Goal: Task Accomplishment & Management: Use online tool/utility

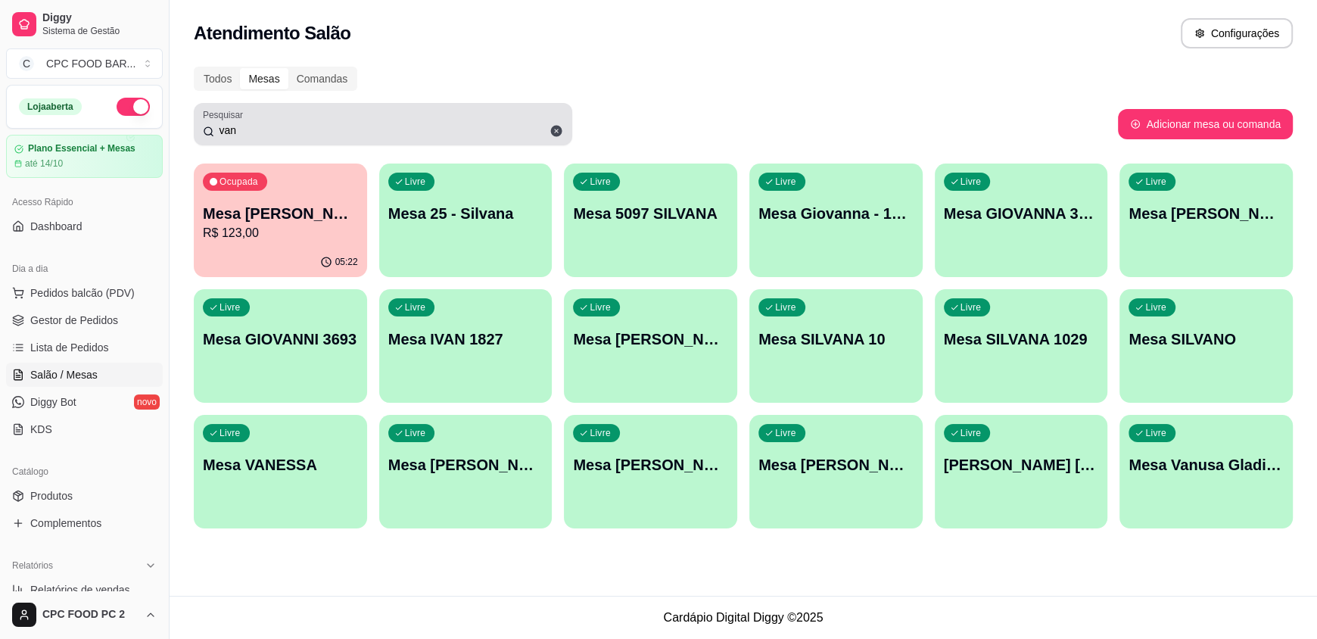
click at [418, 121] on div "van" at bounding box center [383, 124] width 360 height 30
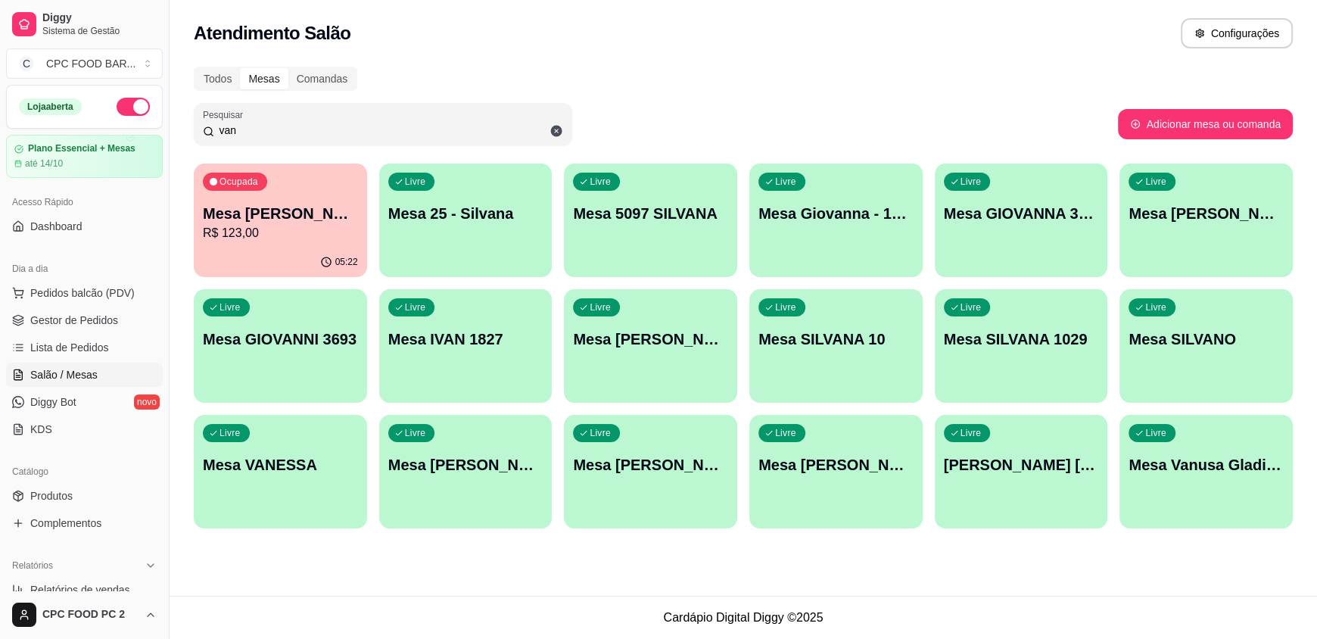
click at [416, 121] on div "van" at bounding box center [383, 124] width 360 height 30
click at [413, 130] on input "van" at bounding box center [388, 130] width 349 height 15
click at [411, 130] on input "van" at bounding box center [388, 130] width 349 height 15
click at [558, 132] on icon at bounding box center [557, 131] width 14 height 14
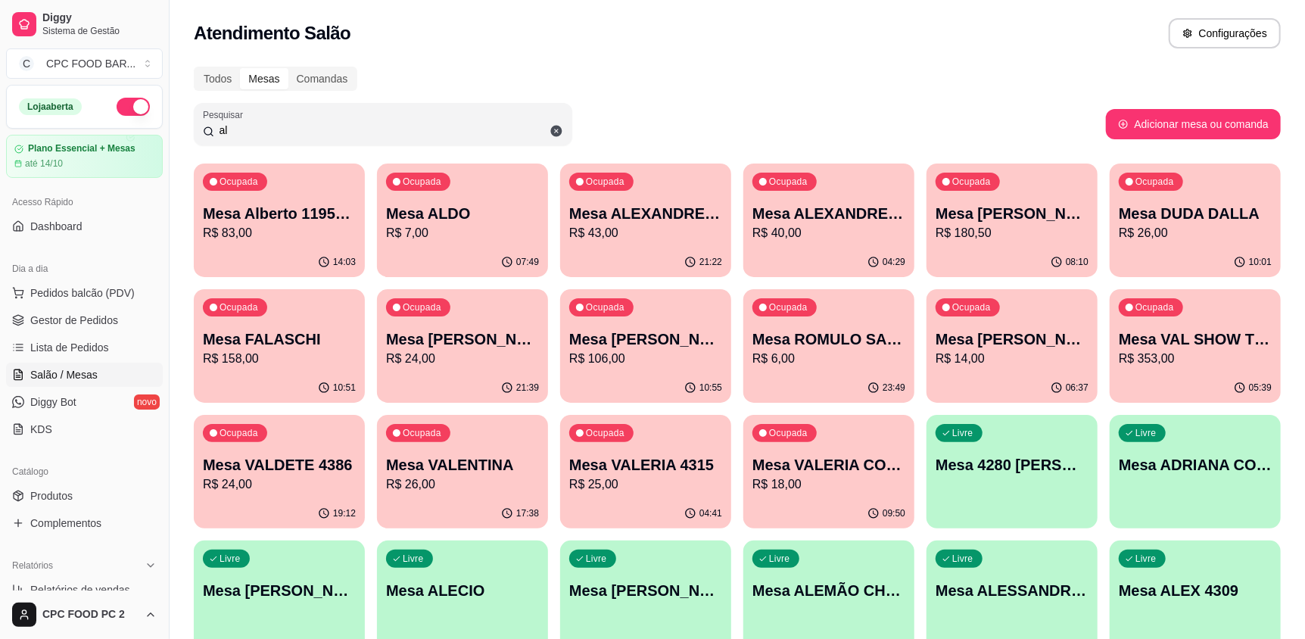
type input "a"
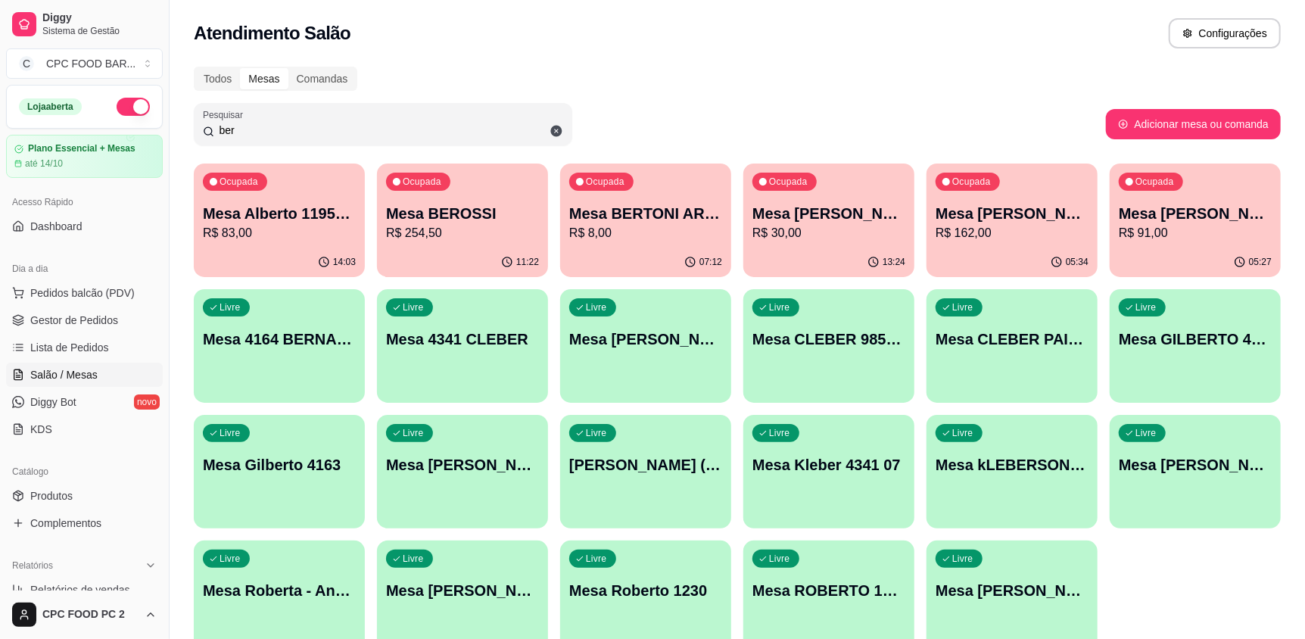
type input "ber"
click at [450, 233] on p "R$ 254,50" at bounding box center [462, 233] width 153 height 18
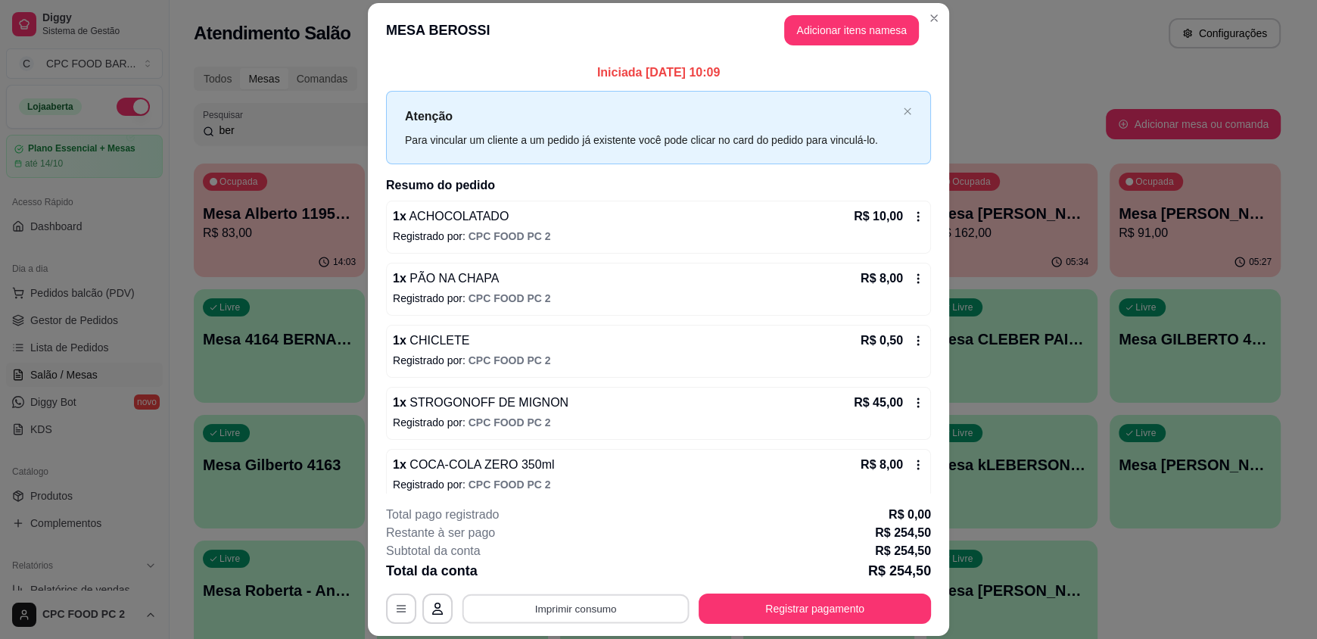
click at [578, 604] on button "Imprimir consumo" at bounding box center [576, 609] width 227 height 30
click at [583, 581] on button "IMPRESSORA" at bounding box center [575, 574] width 110 height 24
click at [578, 609] on button "Imprimir consumo" at bounding box center [576, 609] width 234 height 30
click at [584, 576] on button "IMPRESSORA" at bounding box center [575, 573] width 106 height 23
click at [591, 606] on button "Imprimir consumo" at bounding box center [576, 609] width 234 height 30
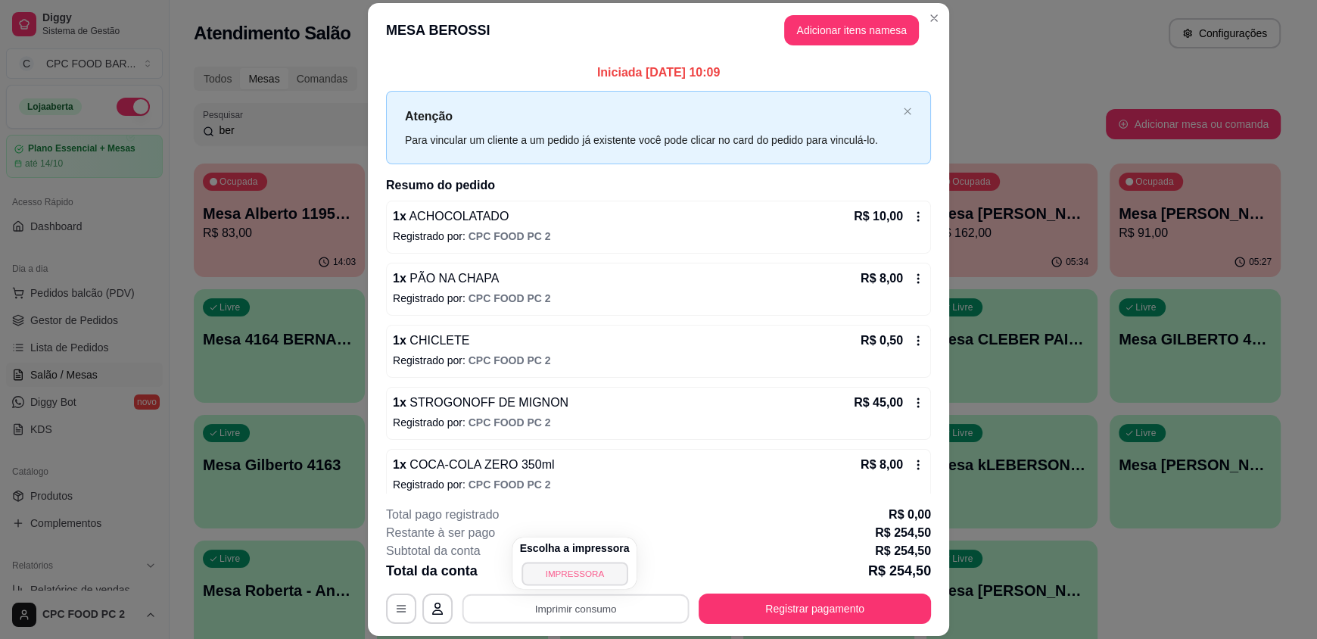
click at [566, 563] on button "IMPRESSORA" at bounding box center [575, 573] width 106 height 23
click at [843, 35] on button "Adicionar itens na mesa" at bounding box center [852, 31] width 130 height 30
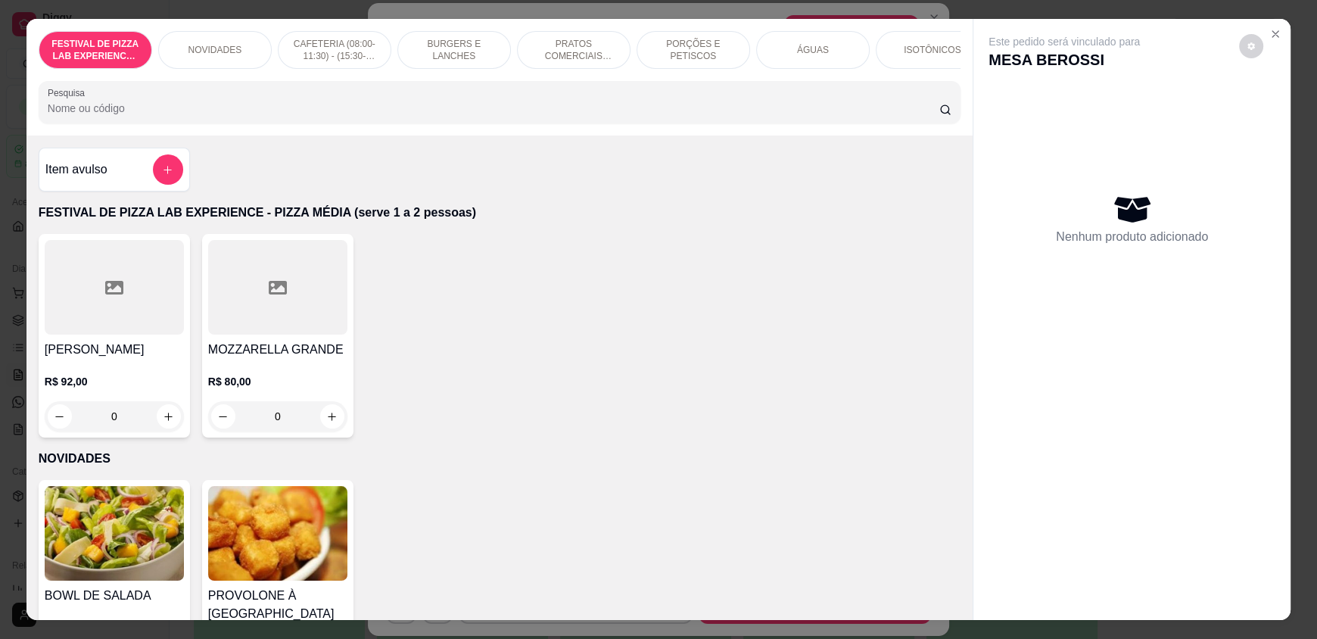
click at [553, 116] on input "Pesquisa" at bounding box center [494, 108] width 893 height 15
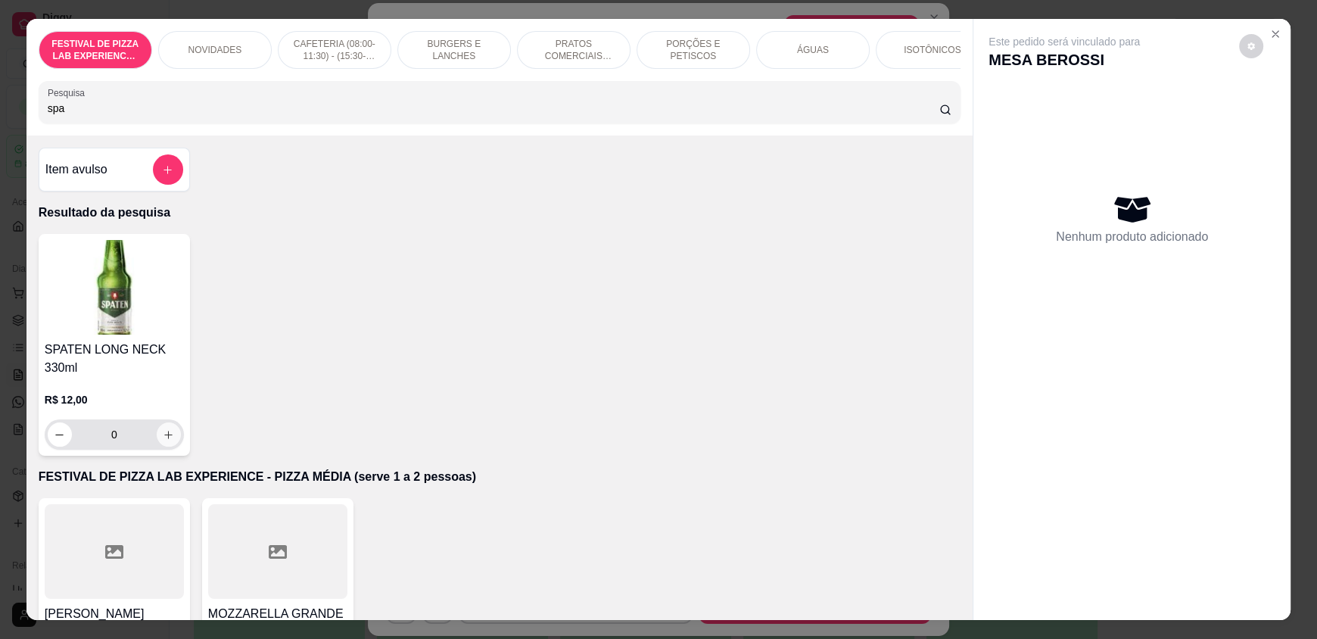
type input "spa"
click at [157, 447] on button "increase-product-quantity" at bounding box center [169, 434] width 24 height 24
type input "1"
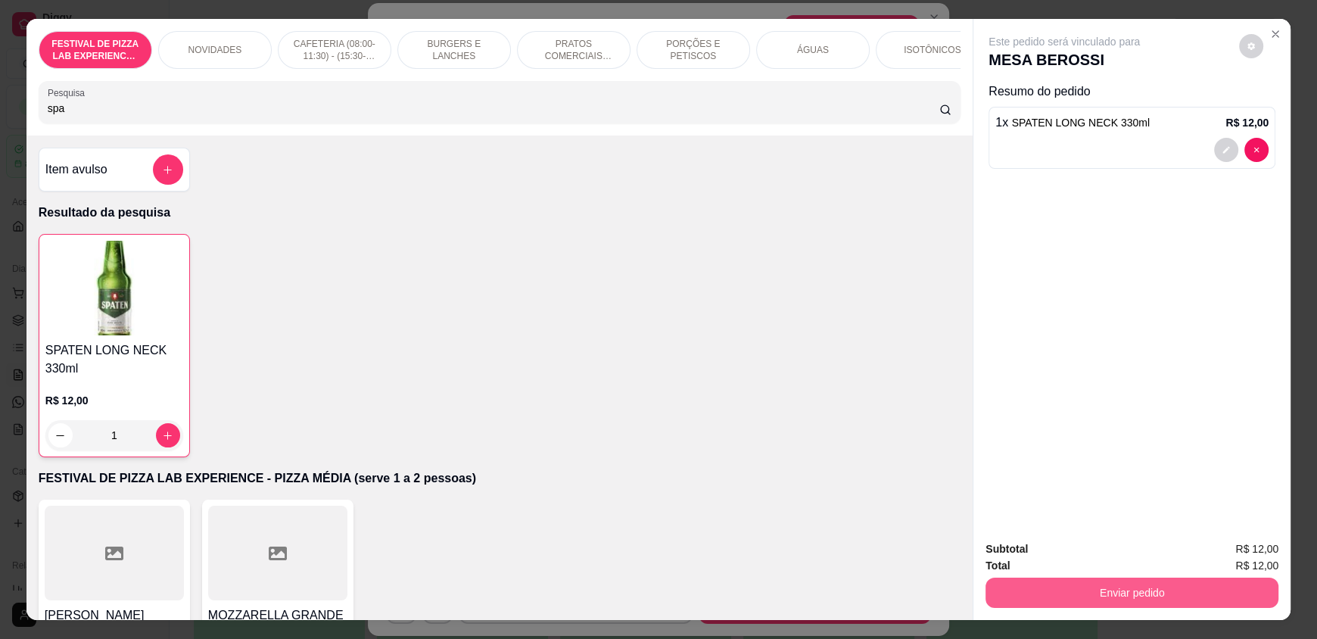
click at [1196, 594] on button "Enviar pedido" at bounding box center [1132, 593] width 293 height 30
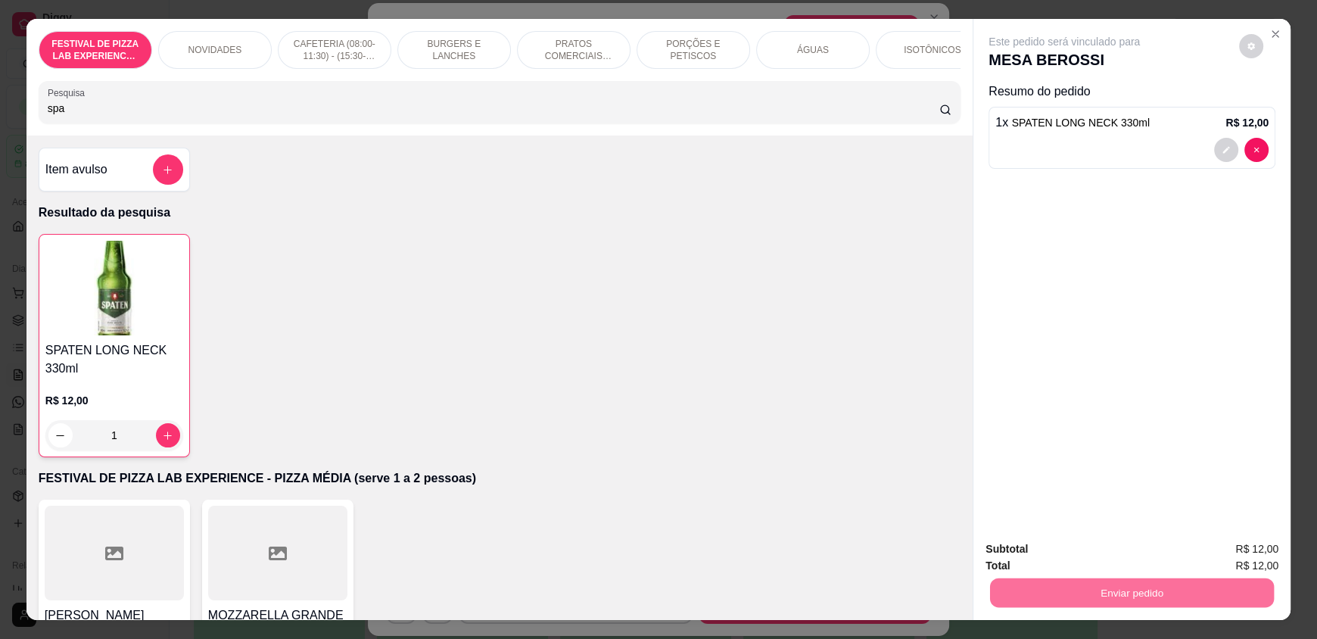
click at [1105, 552] on button "Não registrar e enviar pedido" at bounding box center [1081, 555] width 157 height 29
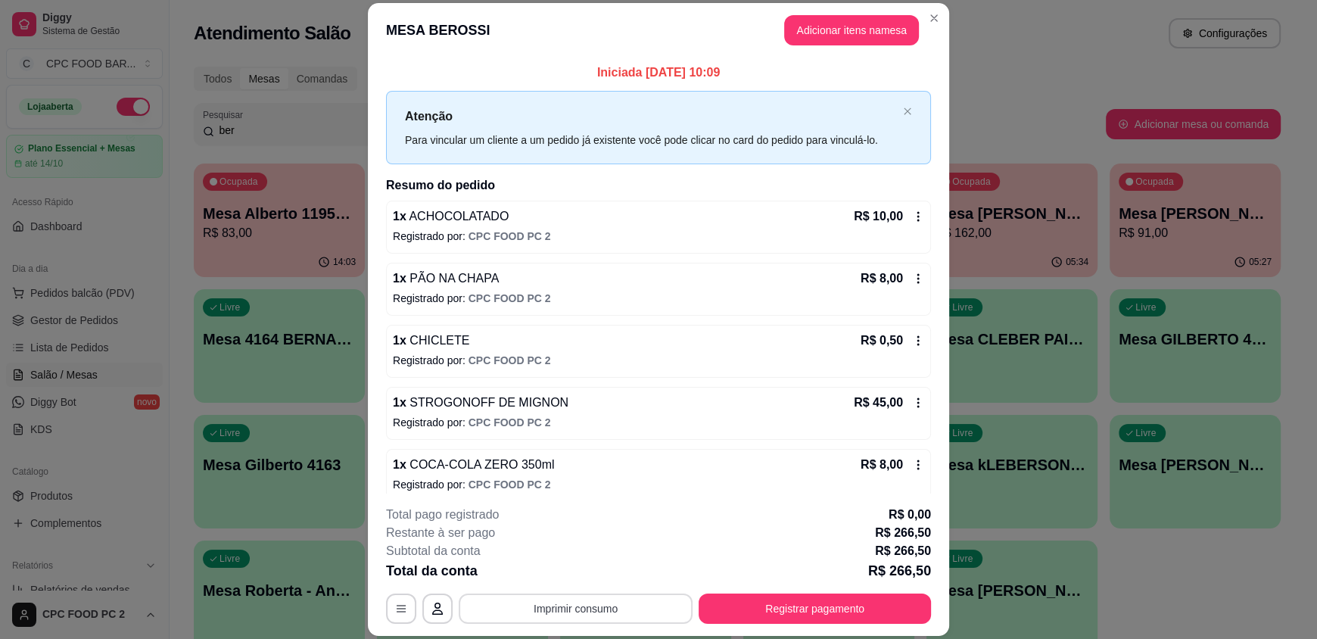
click at [570, 614] on button "Imprimir consumo" at bounding box center [576, 609] width 234 height 30
click at [560, 575] on button "IMPRESSORA" at bounding box center [575, 574] width 110 height 24
click at [786, 613] on button "Registrar pagamento" at bounding box center [816, 609] width 226 height 30
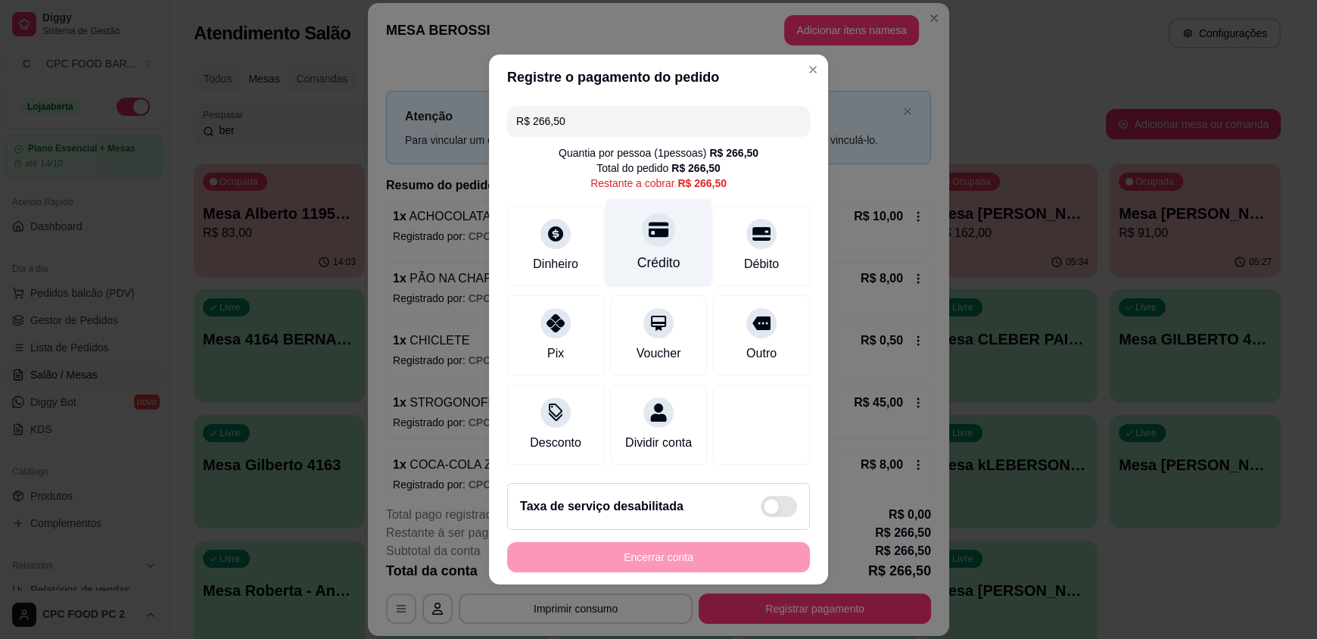
click at [656, 253] on div "Crédito" at bounding box center [659, 263] width 43 height 20
type input "R$ 0,00"
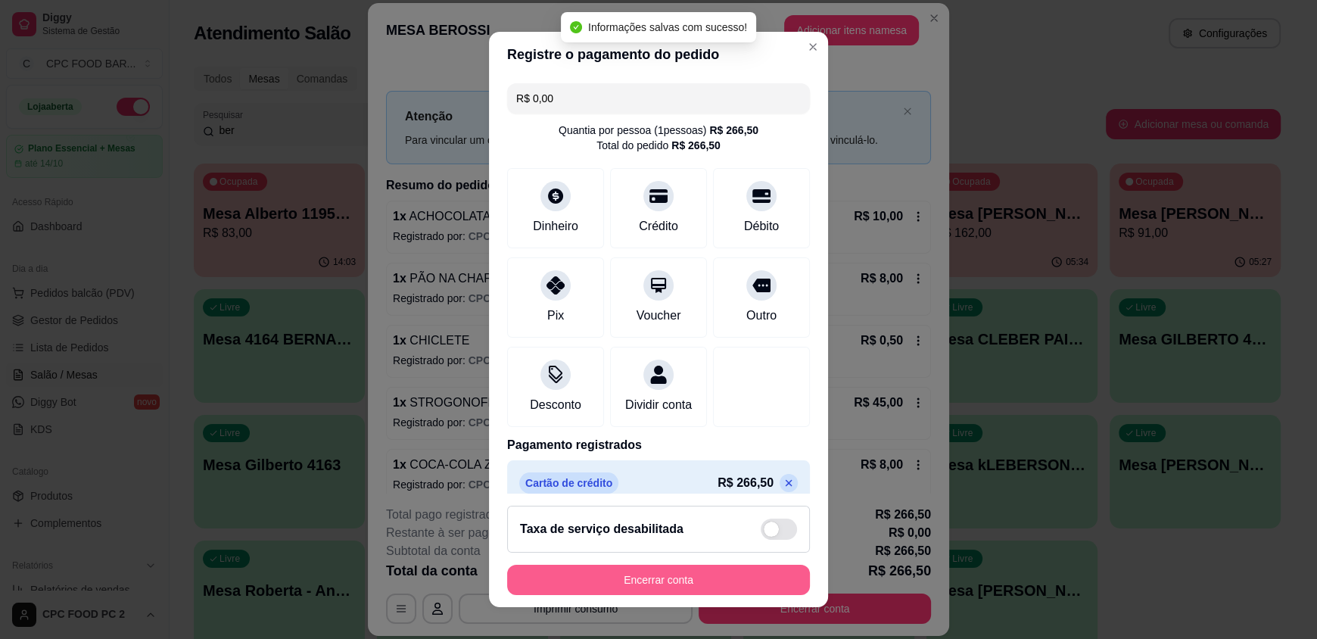
click at [619, 577] on button "Encerrar conta" at bounding box center [658, 580] width 303 height 30
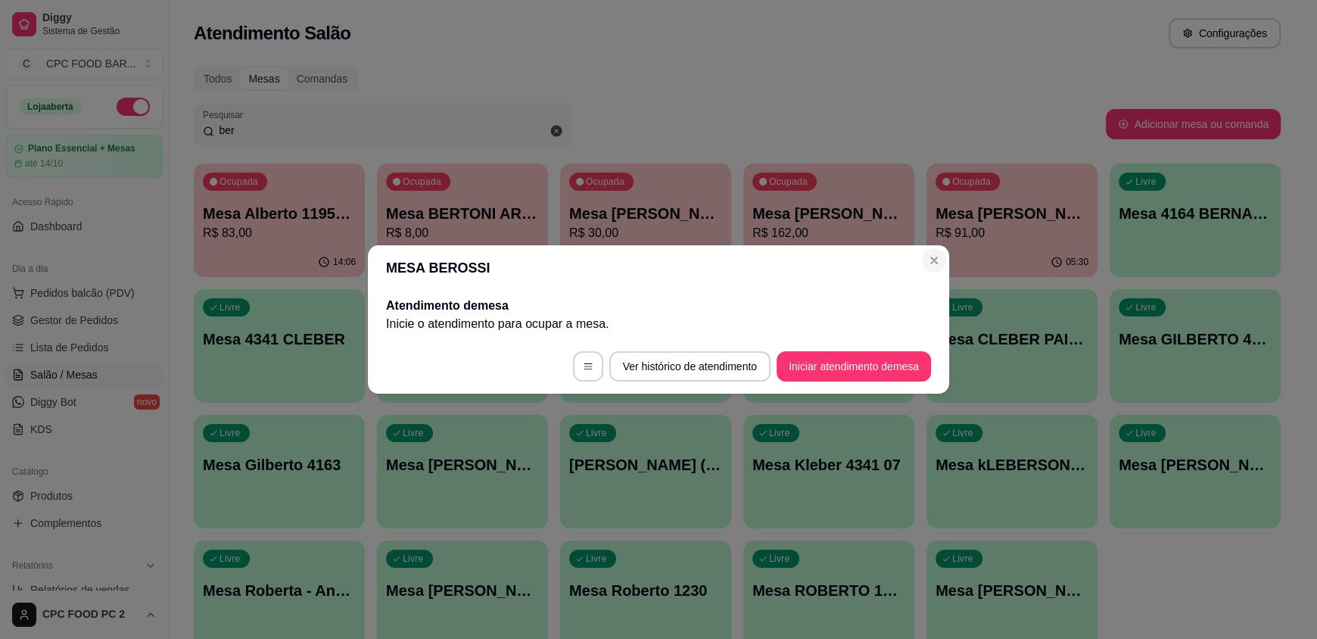
click at [919, 254] on section "MESA BEROSSI Atendimento de mesa Inicie o atendimento para ocupar a mesa . Ver …" at bounding box center [658, 319] width 581 height 148
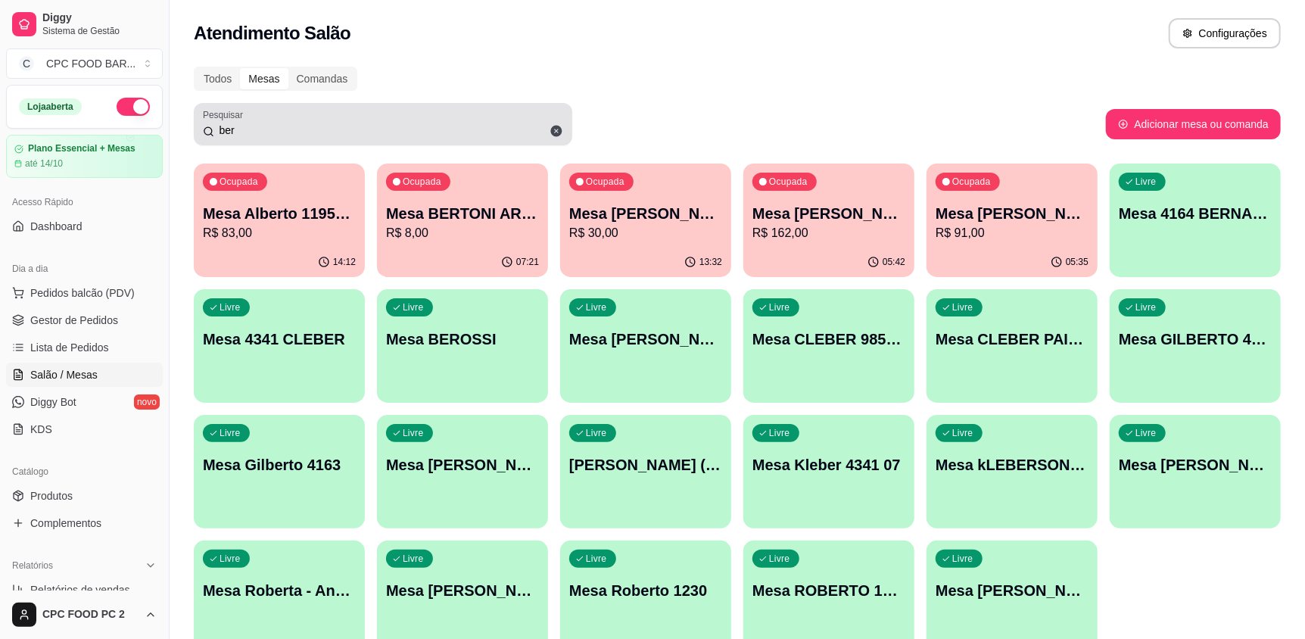
click at [379, 123] on input "ber" at bounding box center [388, 130] width 349 height 15
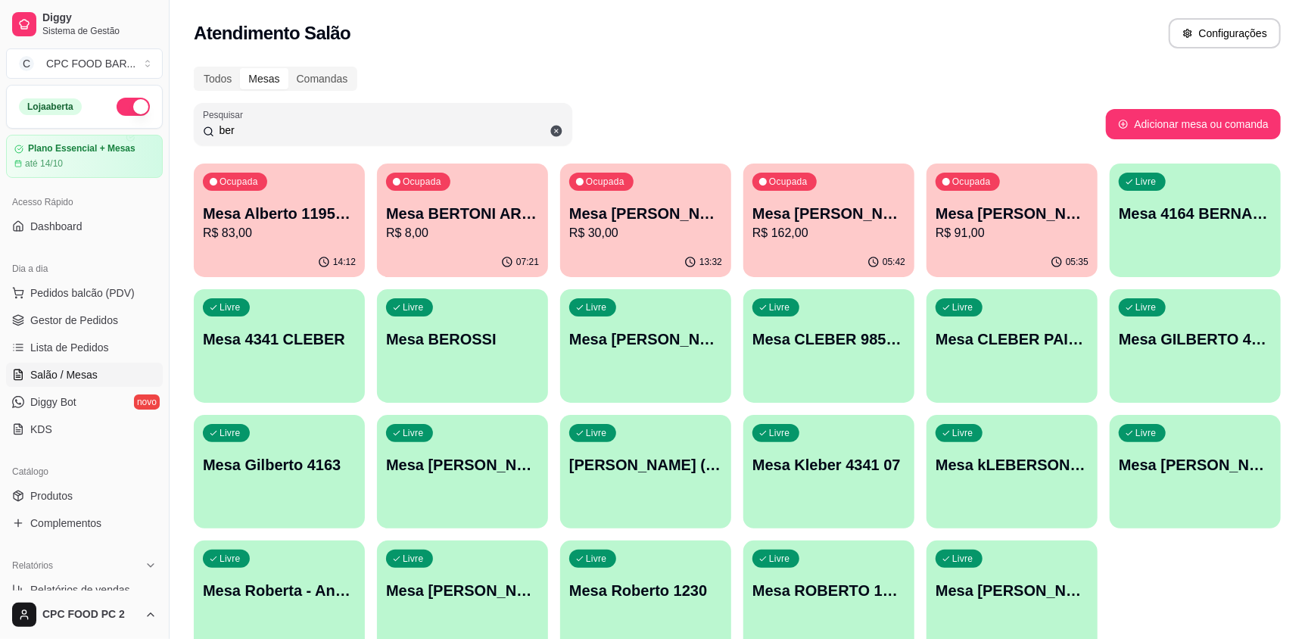
click at [379, 123] on input "ber" at bounding box center [388, 130] width 349 height 15
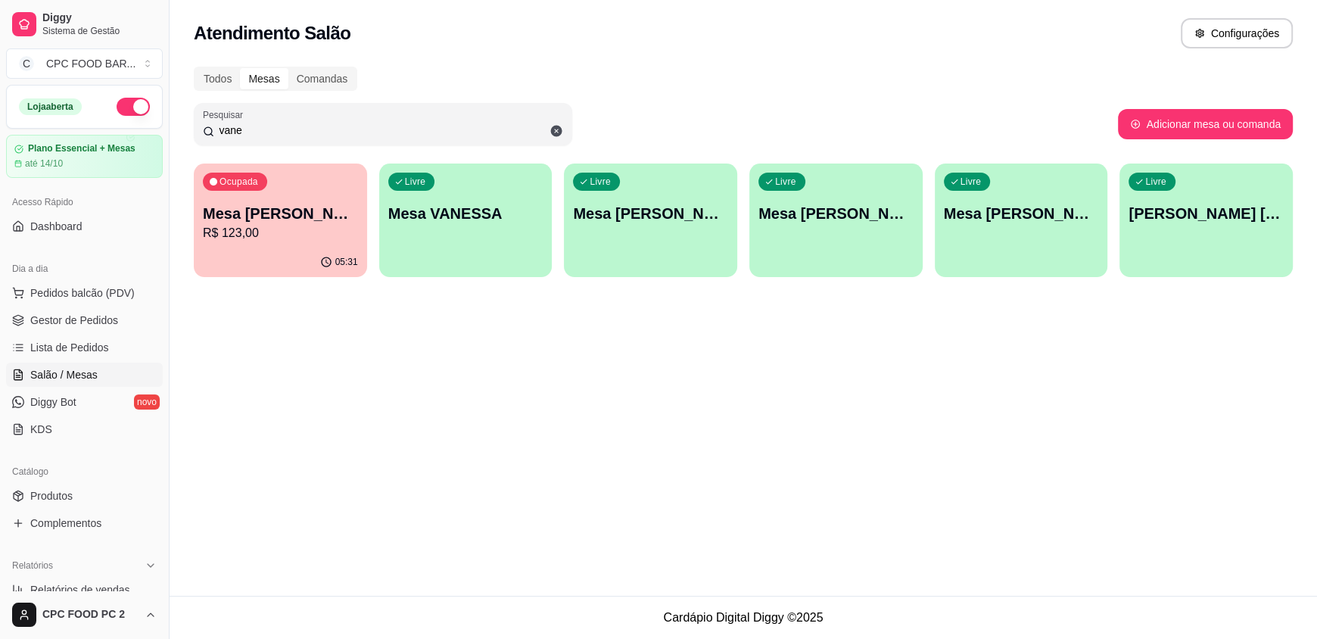
type input "vane"
click at [308, 225] on p "R$ 123,00" at bounding box center [280, 233] width 155 height 18
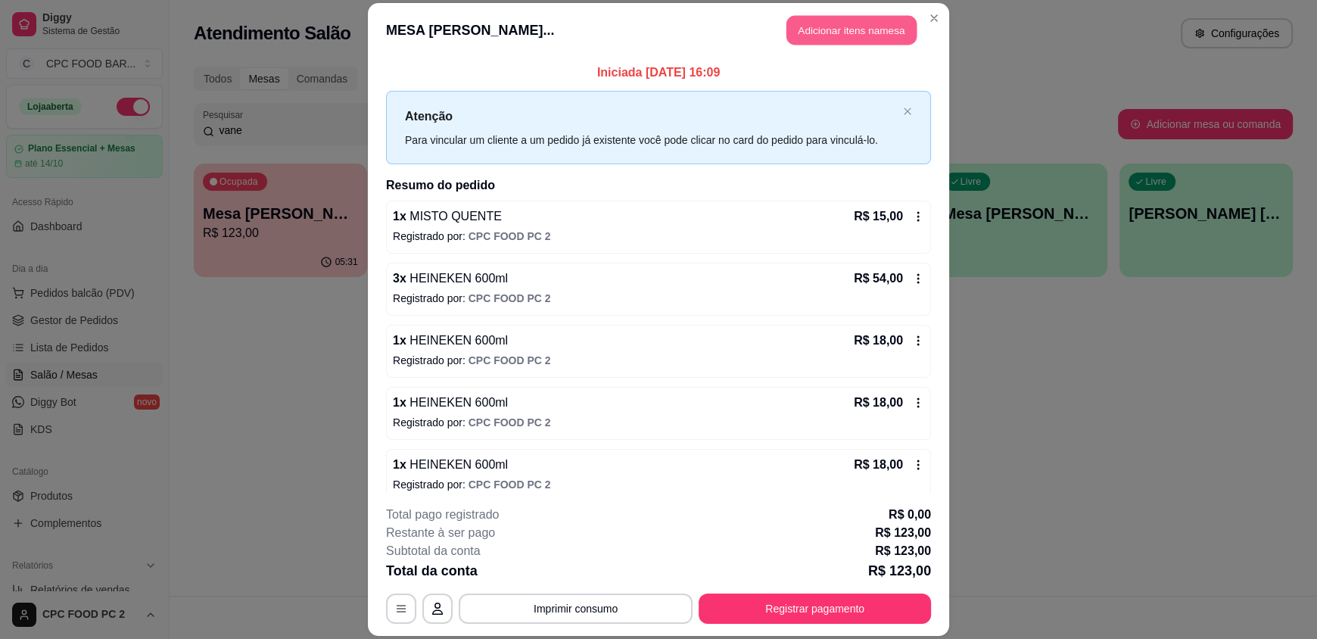
click at [803, 28] on button "Adicionar itens na mesa" at bounding box center [852, 31] width 130 height 30
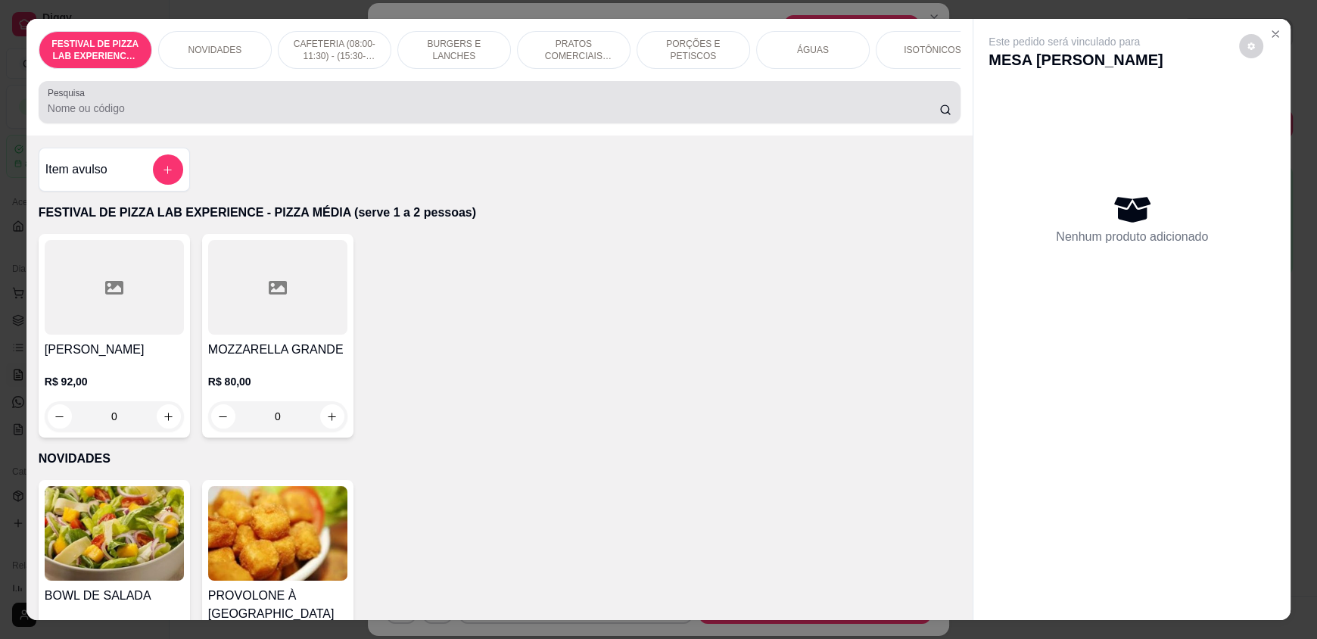
click at [465, 116] on input "Pesquisa" at bounding box center [494, 108] width 893 height 15
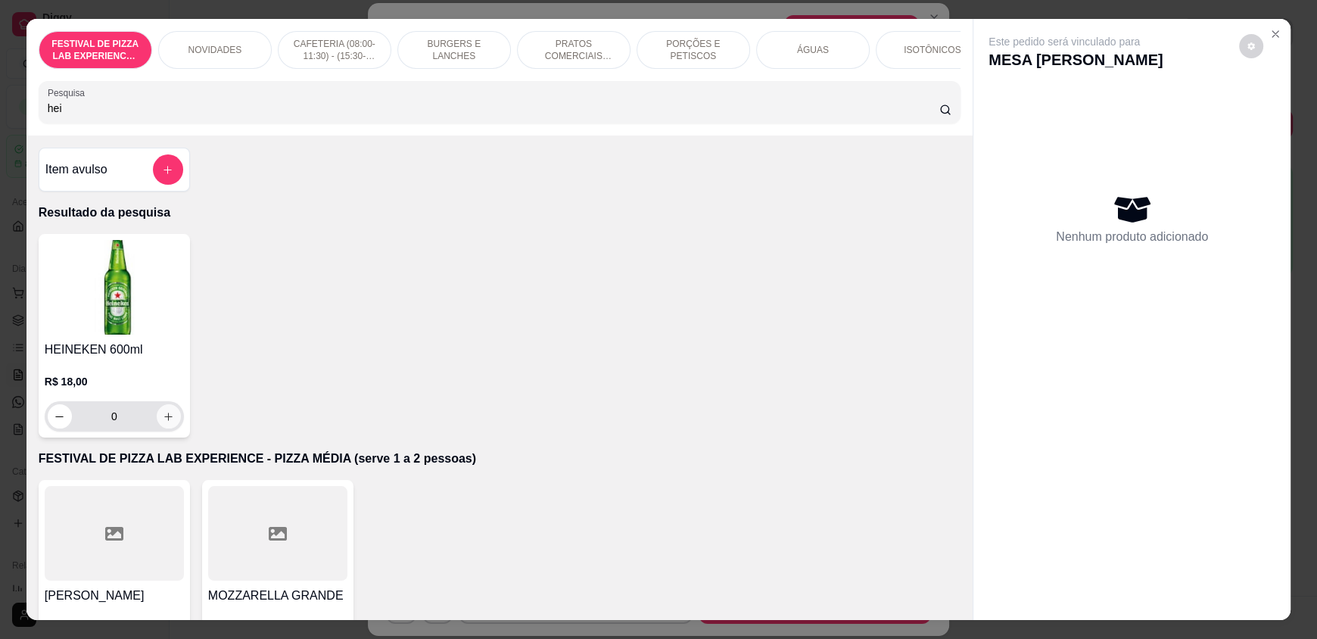
type input "hei"
click at [166, 422] on icon "increase-product-quantity" at bounding box center [168, 416] width 11 height 11
type input "1"
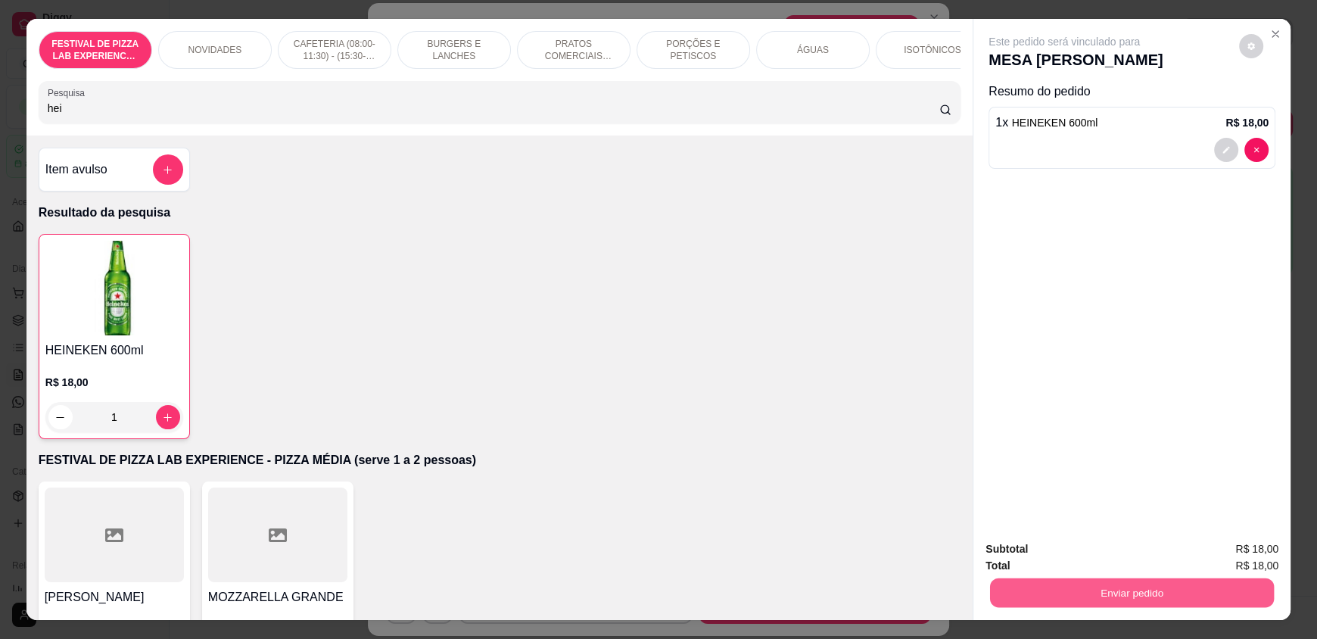
click at [1046, 585] on button "Enviar pedido" at bounding box center [1132, 593] width 284 height 30
click at [1039, 562] on button "Não registrar e enviar pedido" at bounding box center [1081, 555] width 157 height 29
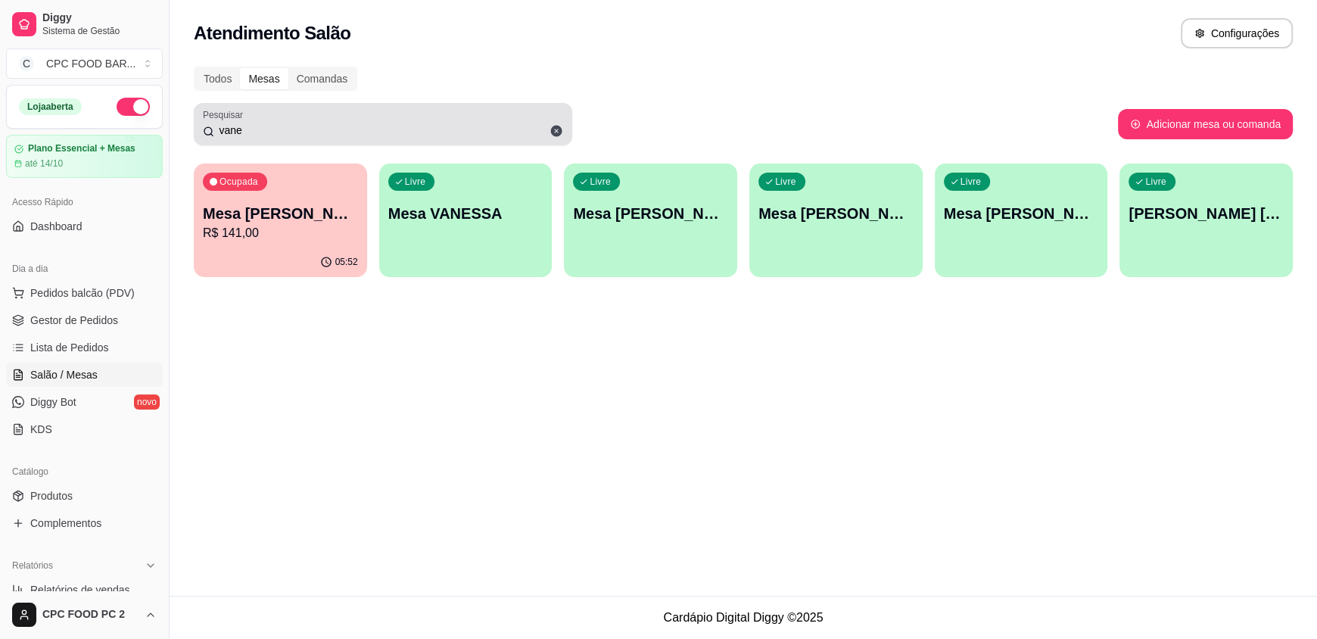
click at [251, 134] on input "vane" at bounding box center [388, 130] width 349 height 15
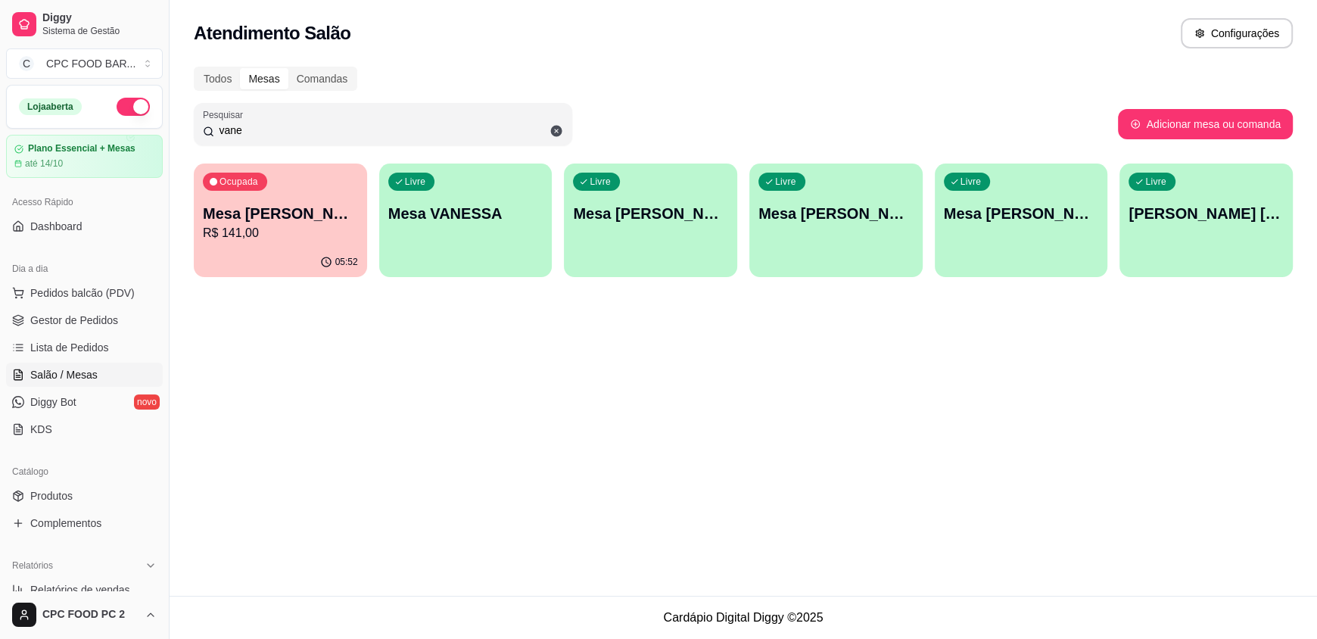
click at [251, 134] on input "vane" at bounding box center [388, 130] width 349 height 15
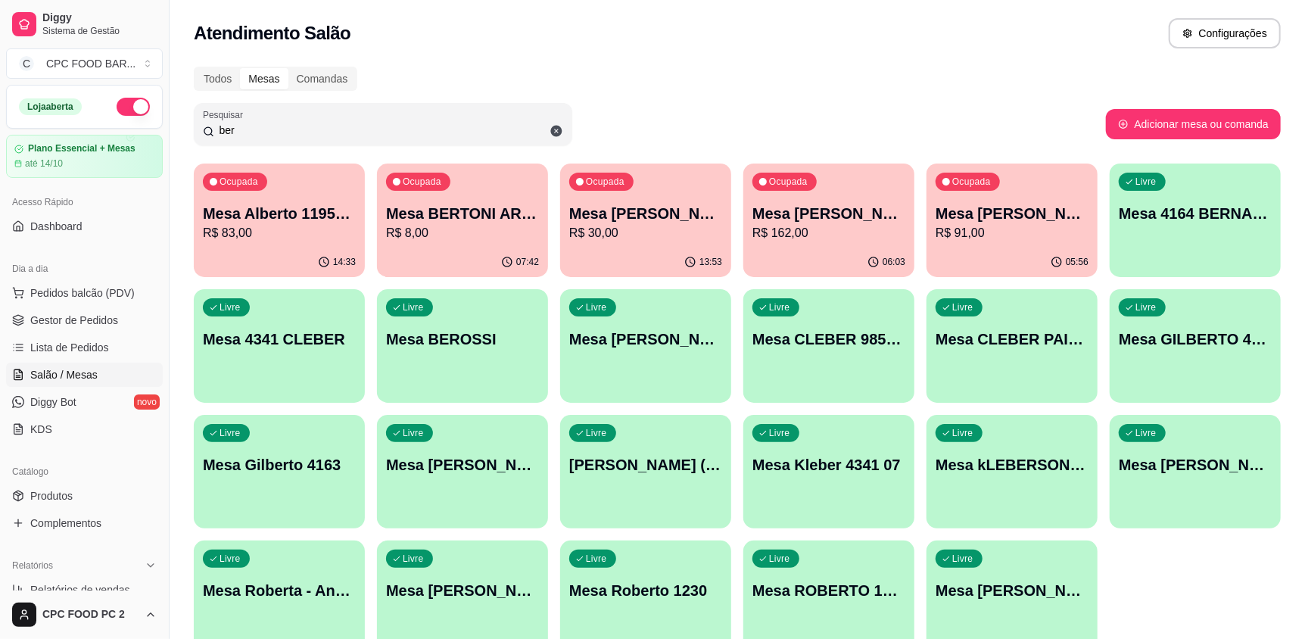
type input "ber"
click at [436, 368] on div "Livre Mesa BEROSSI" at bounding box center [462, 336] width 171 height 95
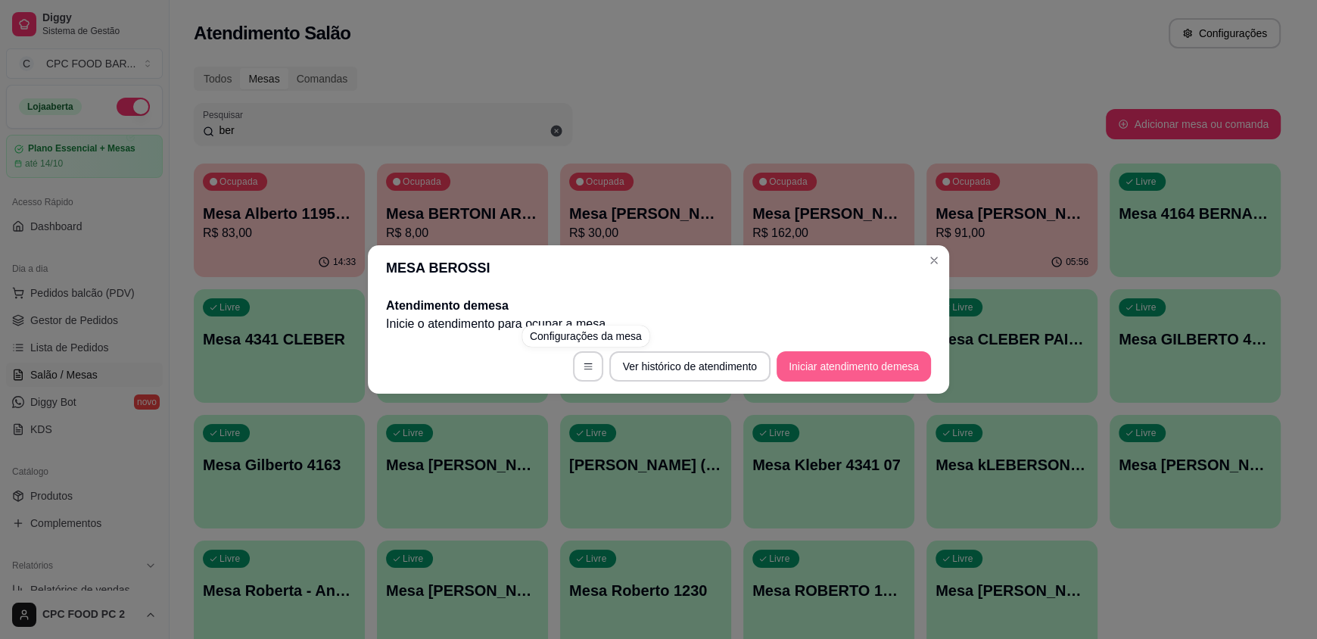
click at [840, 372] on button "Iniciar atendimento de mesa" at bounding box center [854, 366] width 154 height 30
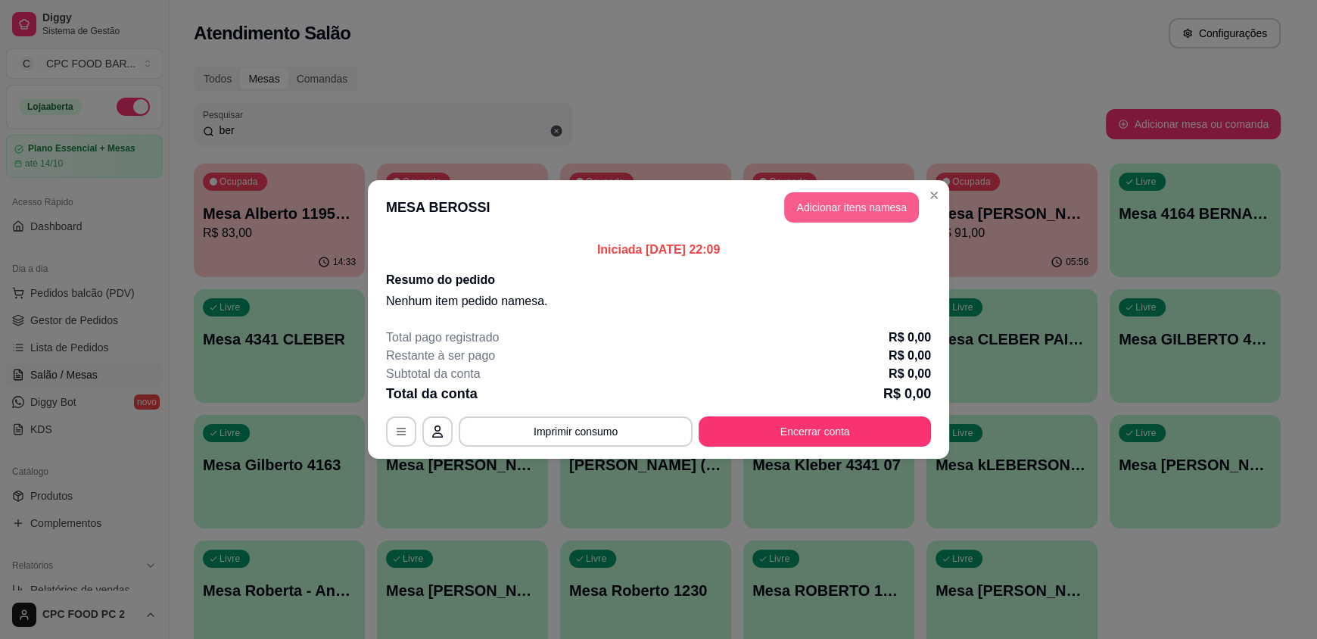
click at [843, 189] on header "MESA BEROSSI Adicionar itens na mesa" at bounding box center [658, 207] width 581 height 55
click at [843, 205] on button "Adicionar itens na mesa" at bounding box center [852, 208] width 130 height 30
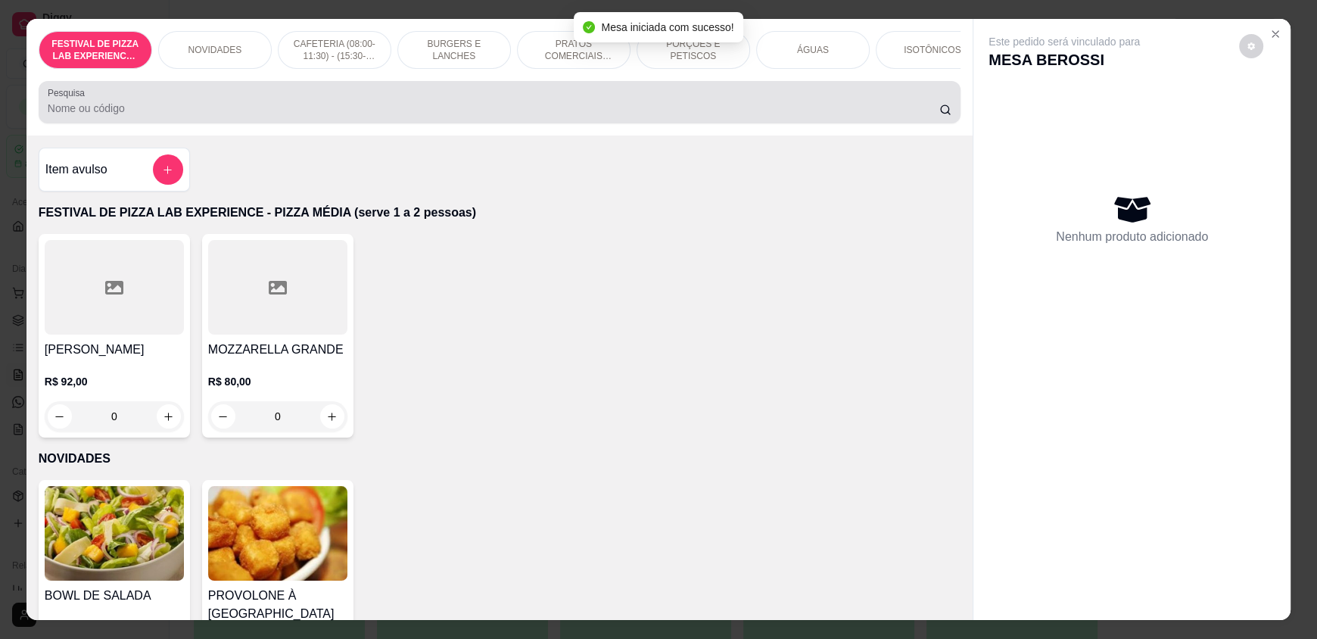
click at [329, 111] on div at bounding box center [500, 102] width 904 height 30
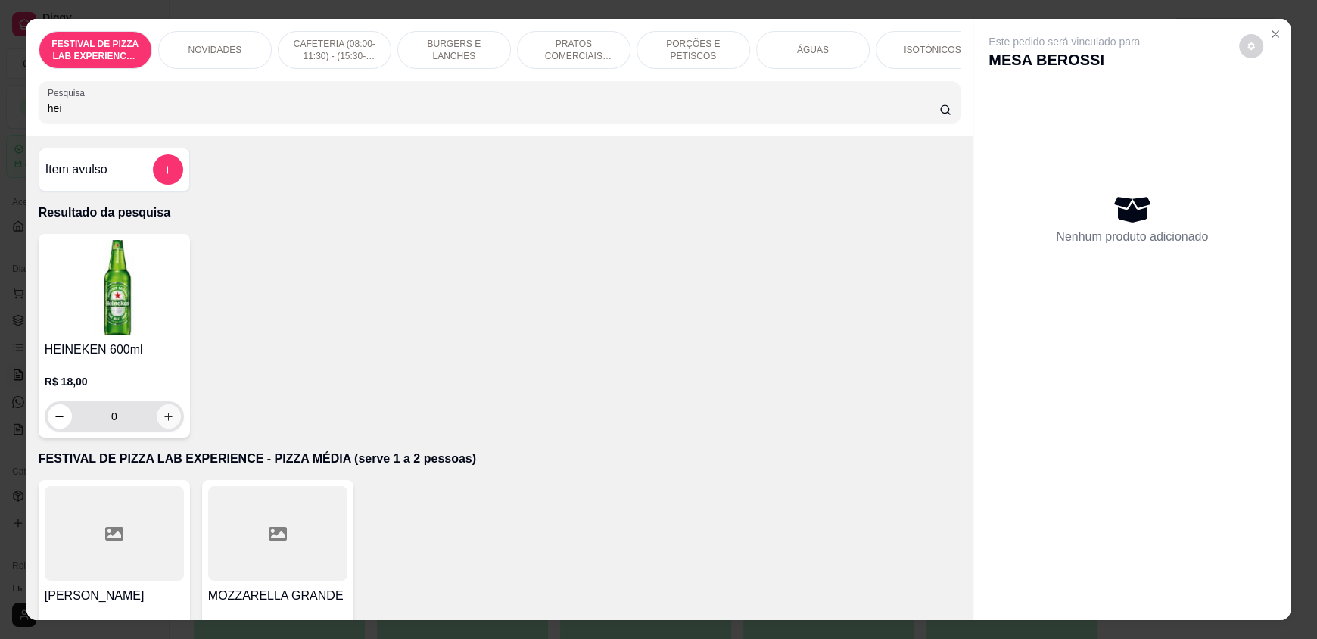
type input "hei"
click at [163, 422] on icon "increase-product-quantity" at bounding box center [168, 416] width 11 height 11
type input "1"
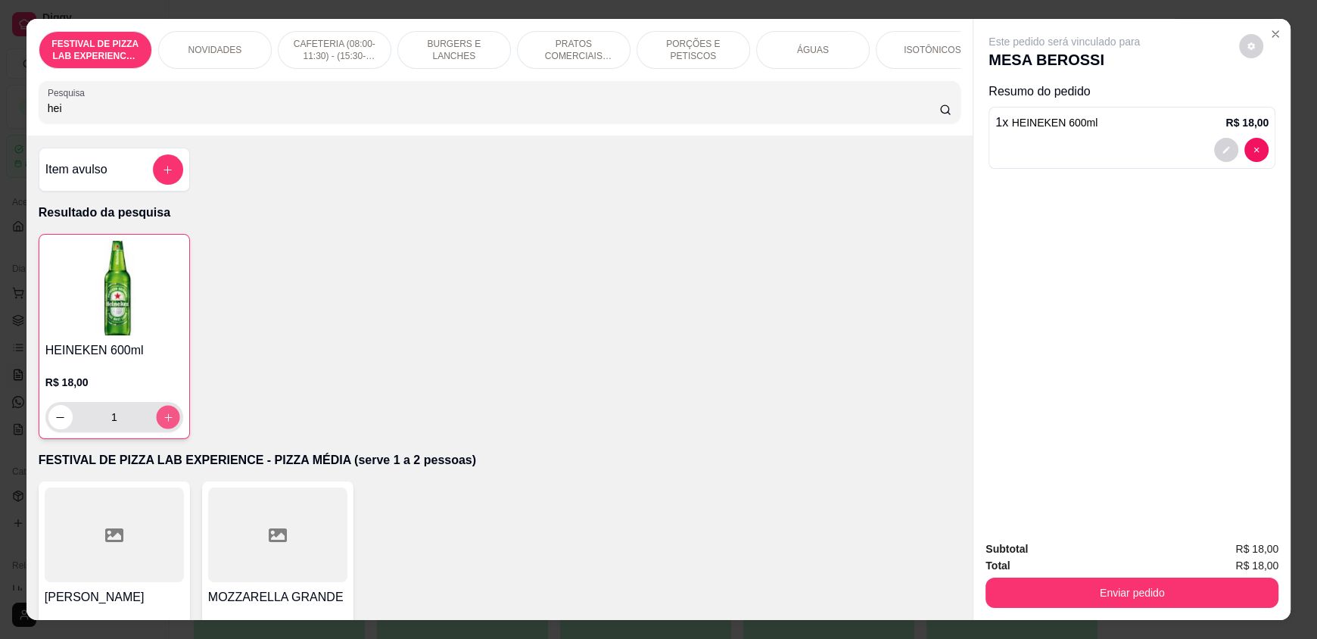
click at [163, 423] on icon "increase-product-quantity" at bounding box center [168, 417] width 11 height 11
type input "2"
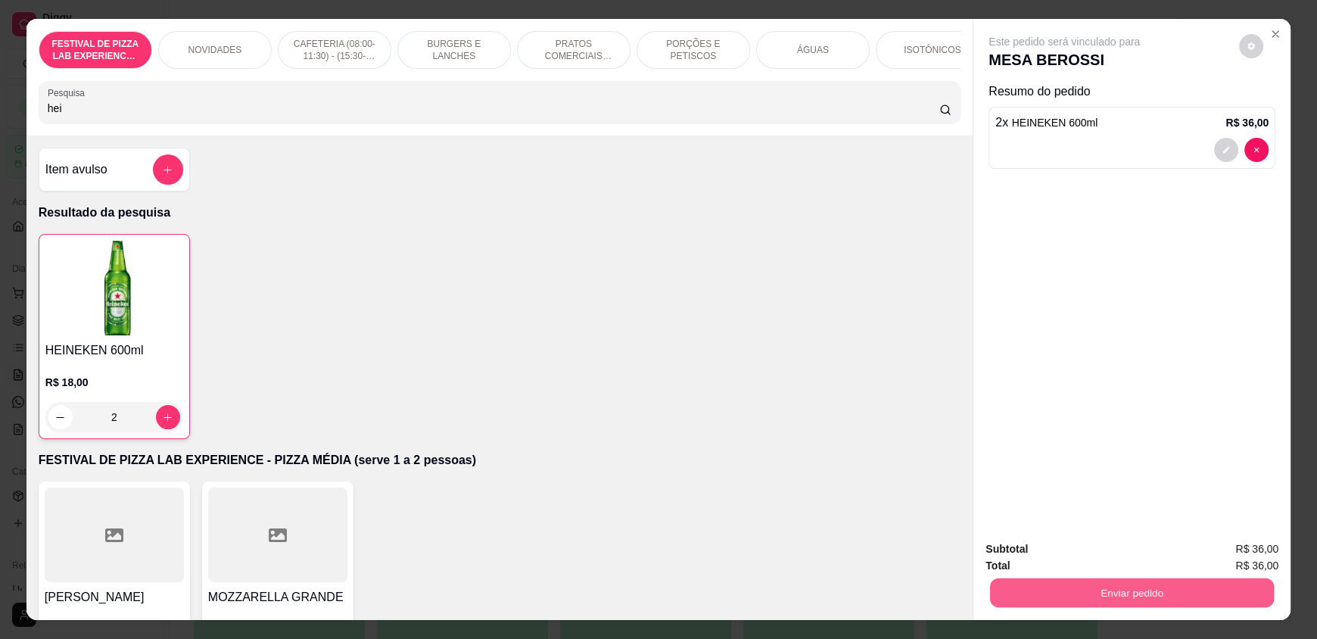
click at [1032, 600] on button "Enviar pedido" at bounding box center [1132, 593] width 284 height 30
click at [1037, 565] on button "Não registrar e enviar pedido" at bounding box center [1081, 555] width 157 height 29
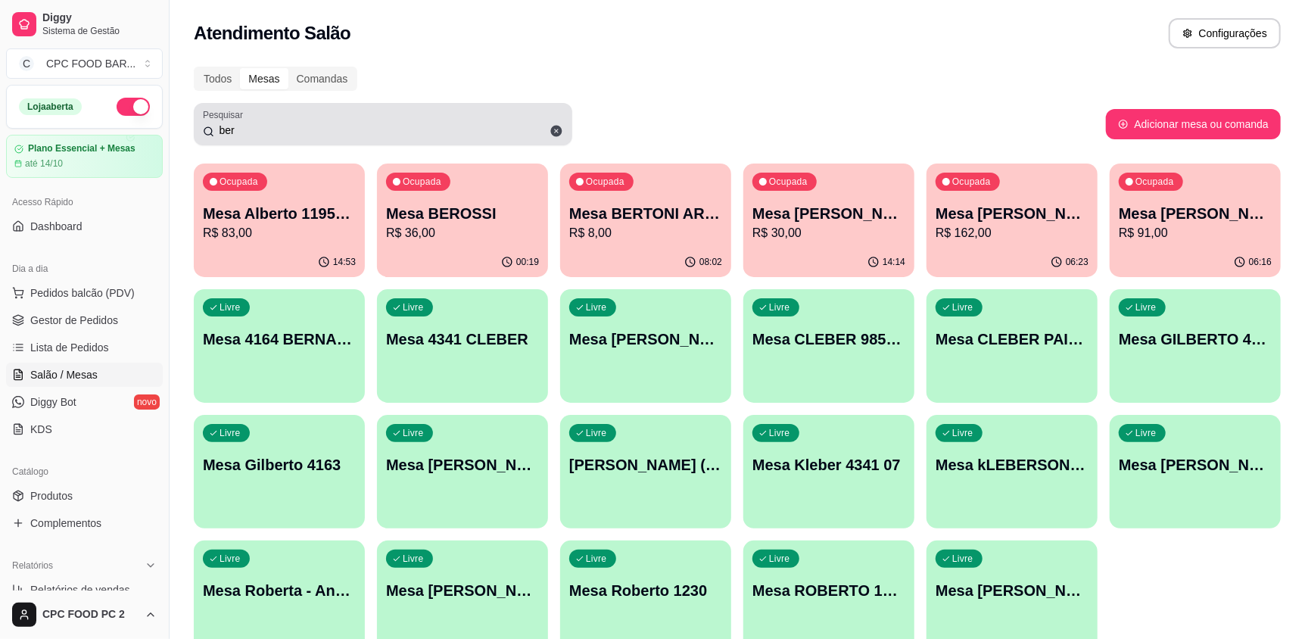
click at [288, 129] on input "ber" at bounding box center [388, 130] width 349 height 15
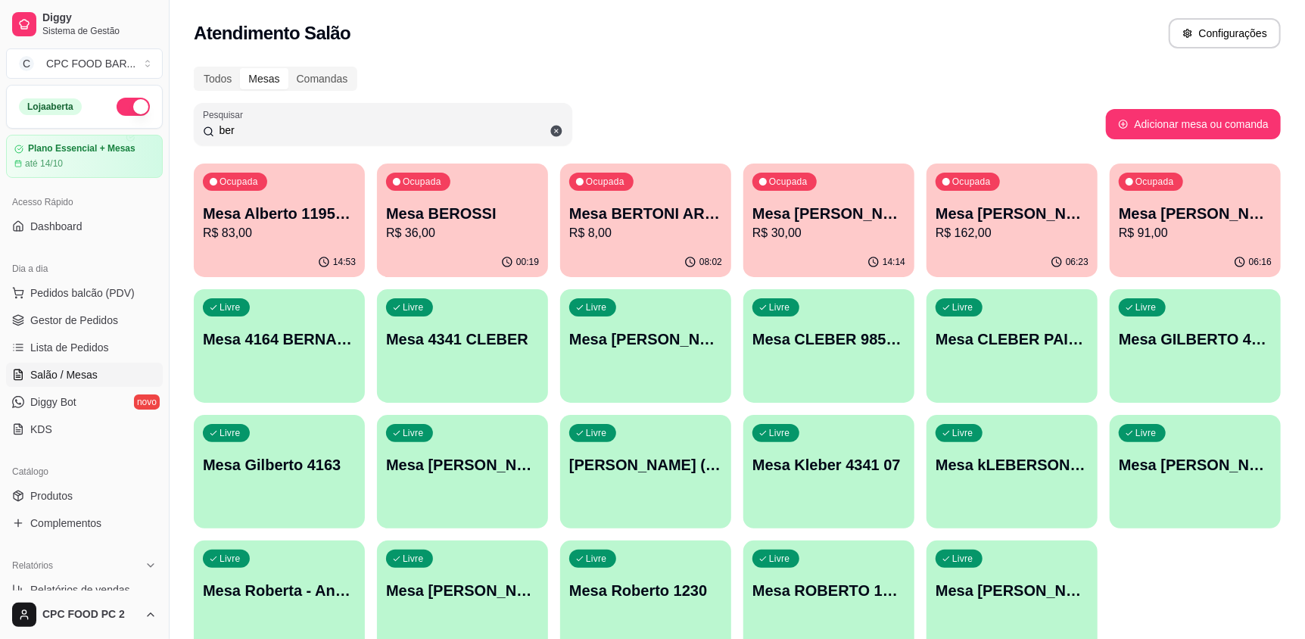
click at [288, 129] on input "ber" at bounding box center [388, 130] width 349 height 15
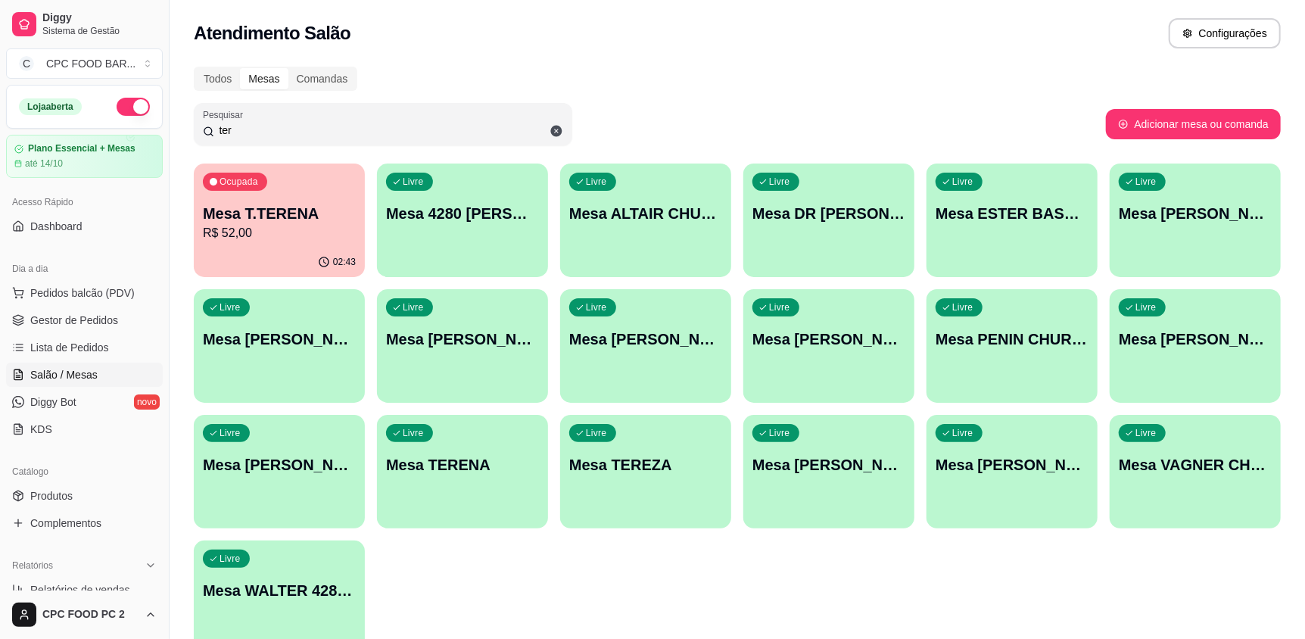
type input "ter"
click at [232, 246] on button "Ocupada Mesa T.TERENA R$ 52,00 02:43" at bounding box center [279, 221] width 171 height 114
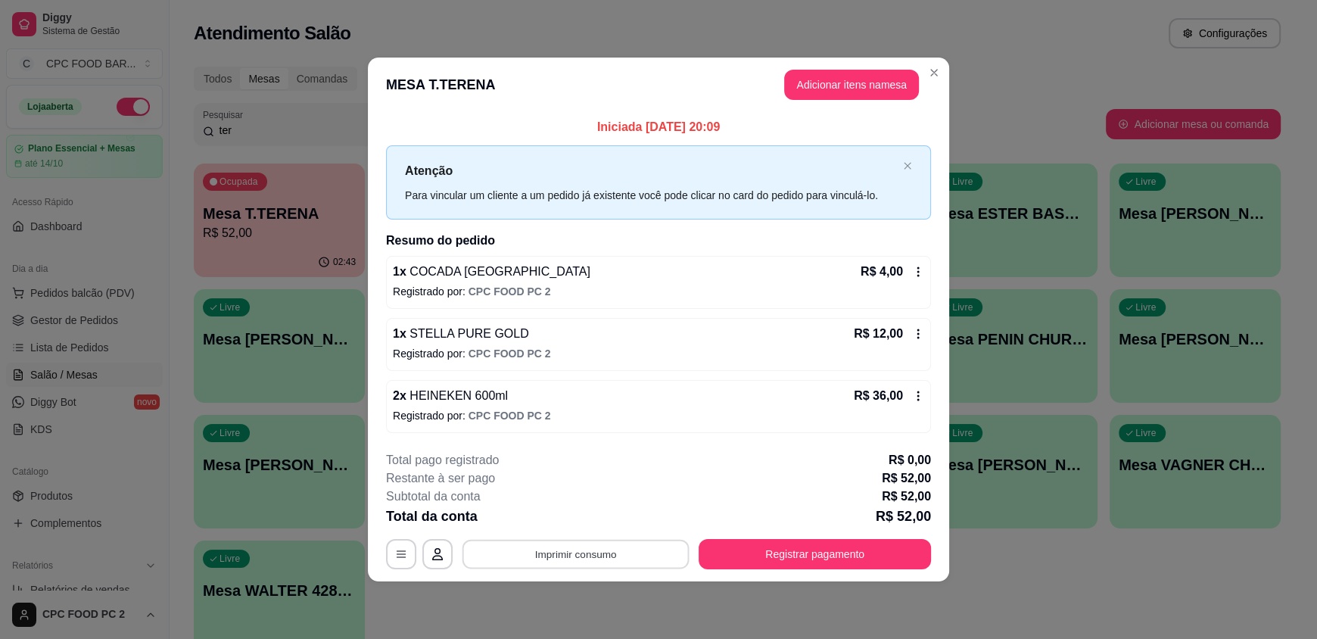
click at [621, 557] on button "Imprimir consumo" at bounding box center [576, 554] width 227 height 30
click at [607, 524] on button "IMPRESSORA" at bounding box center [580, 518] width 106 height 23
click at [809, 559] on button "Registrar pagamento" at bounding box center [815, 554] width 232 height 30
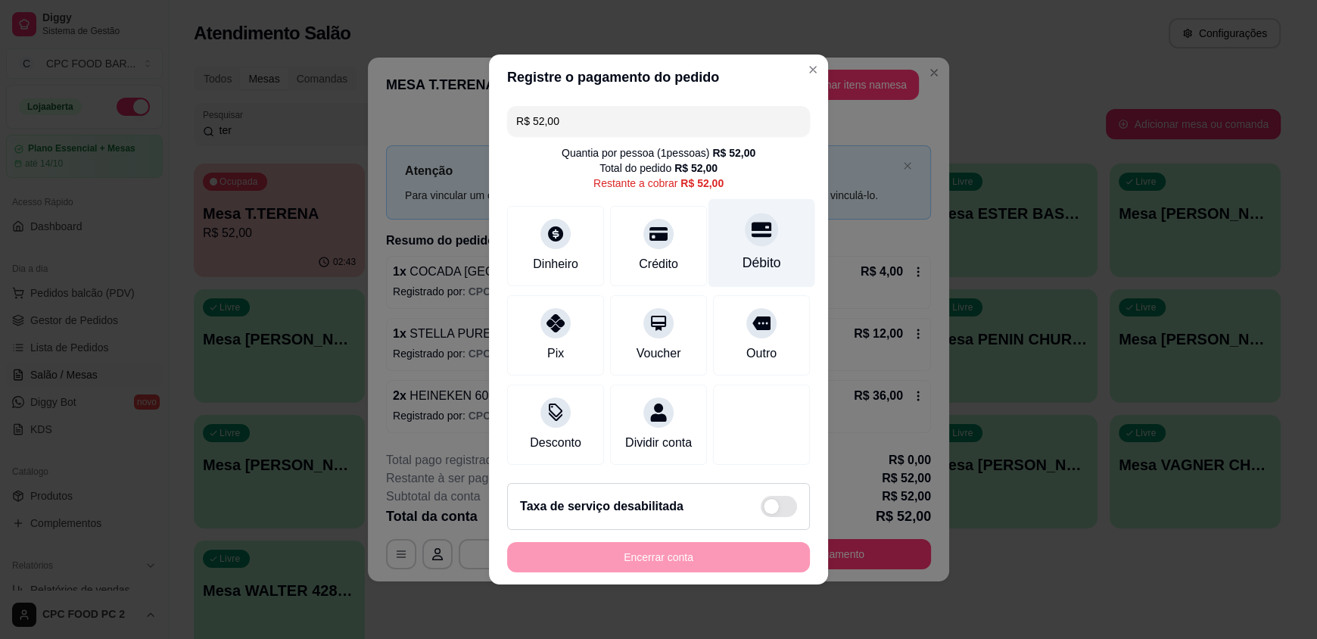
click at [743, 253] on div "Débito" at bounding box center [762, 263] width 39 height 20
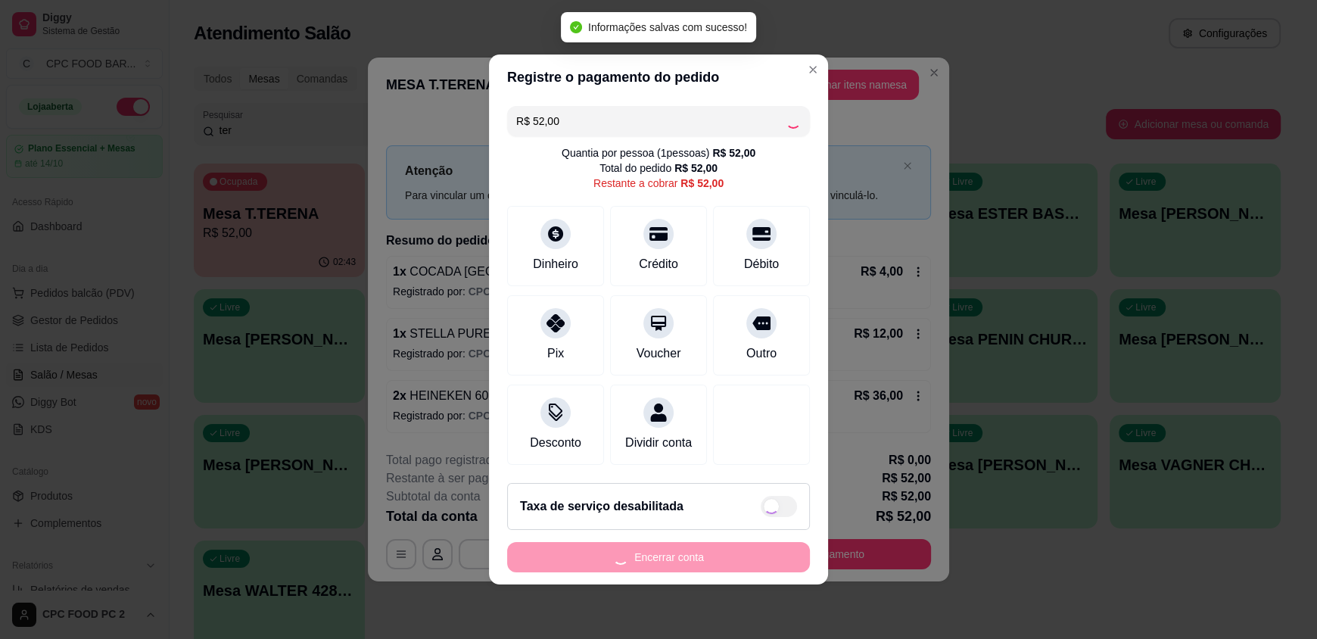
type input "R$ 0,00"
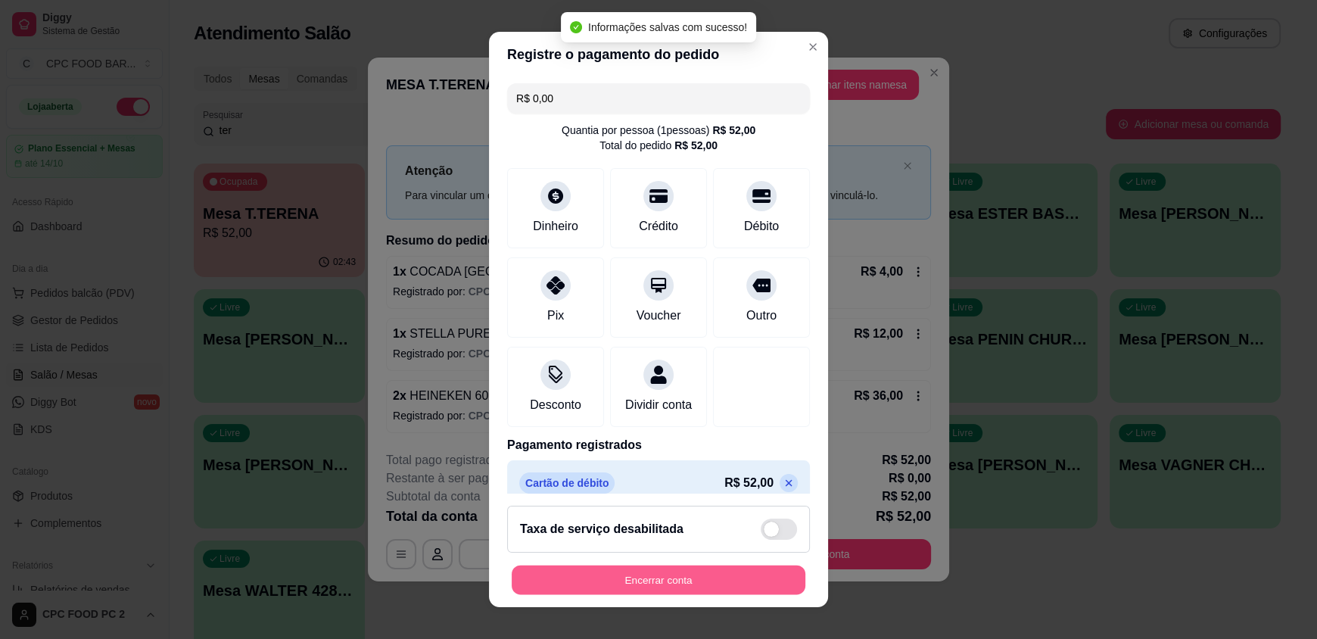
click at [566, 581] on button "Encerrar conta" at bounding box center [659, 580] width 294 height 30
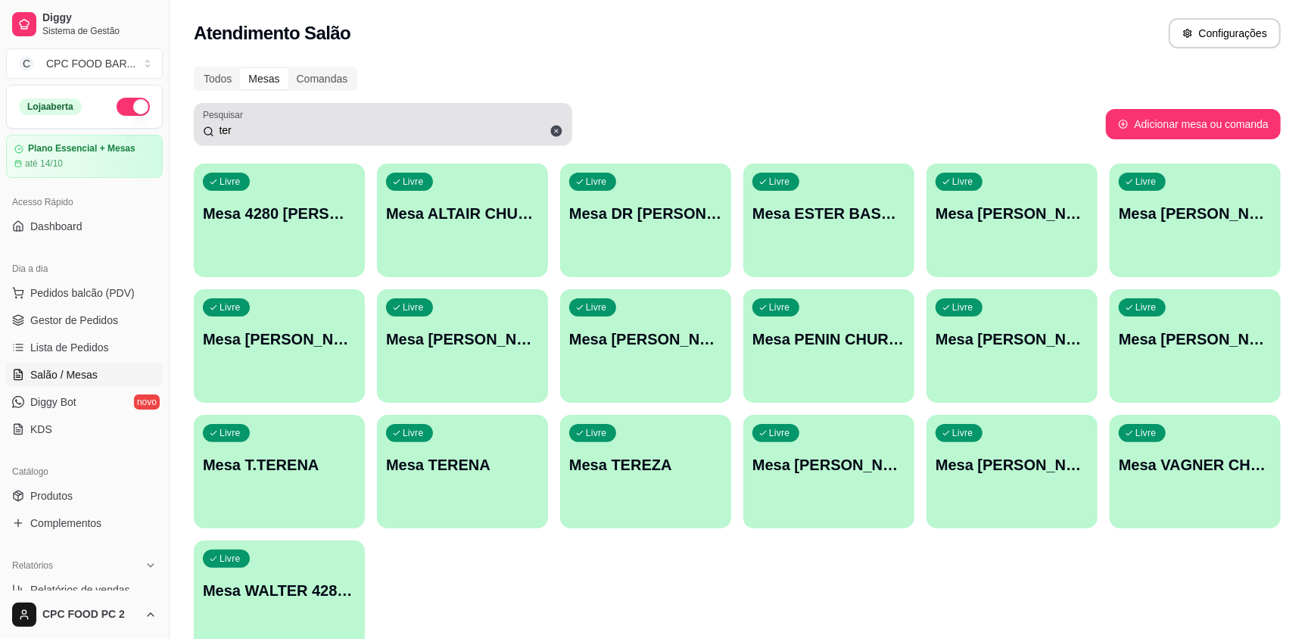
click at [552, 134] on icon at bounding box center [556, 131] width 11 height 11
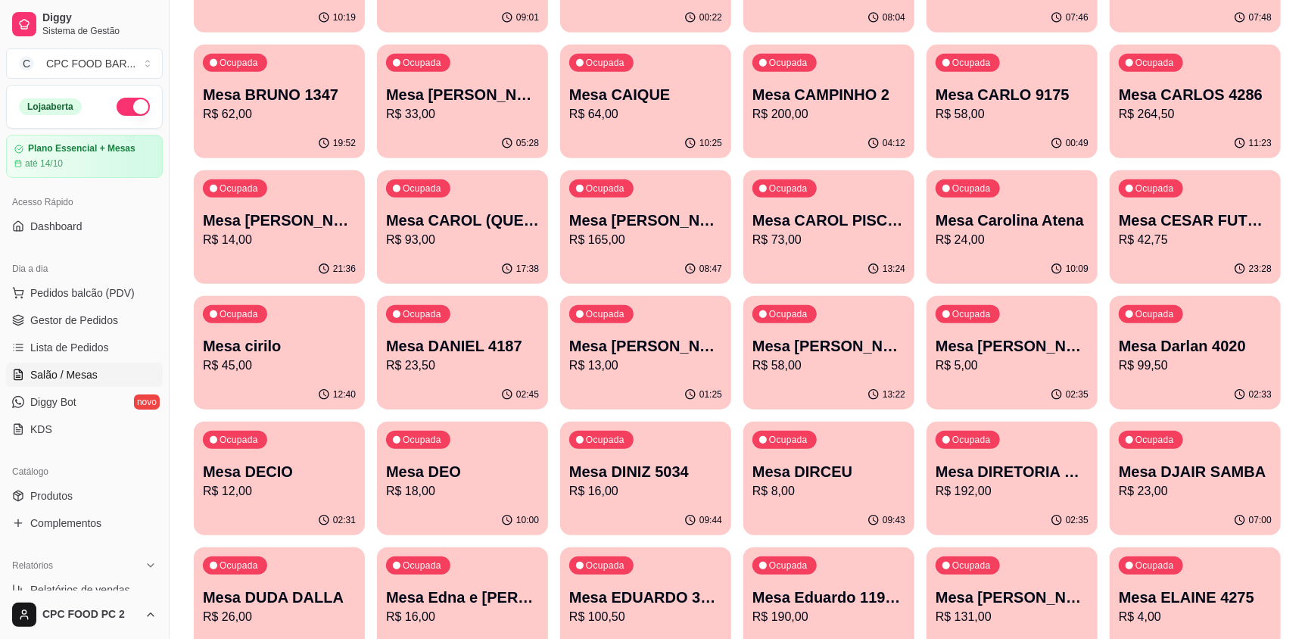
scroll to position [756, 0]
